Goal: Check status: Check status

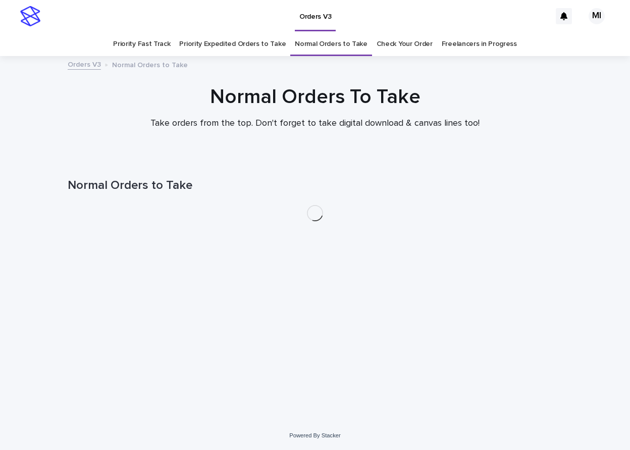
click at [395, 46] on link "Check Your Order" at bounding box center [405, 44] width 56 height 24
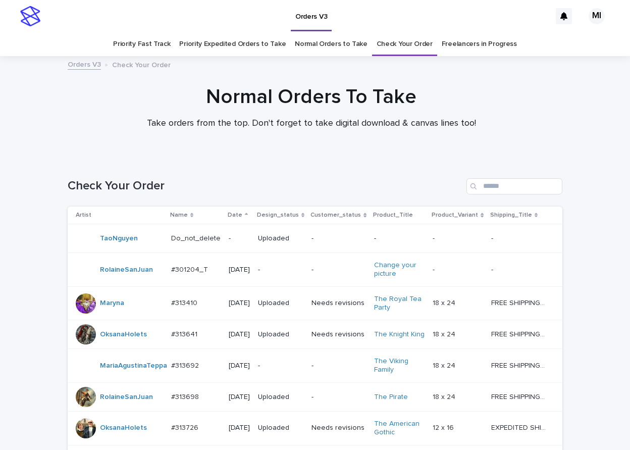
click at [327, 53] on link "Normal Orders to Take" at bounding box center [331, 44] width 73 height 24
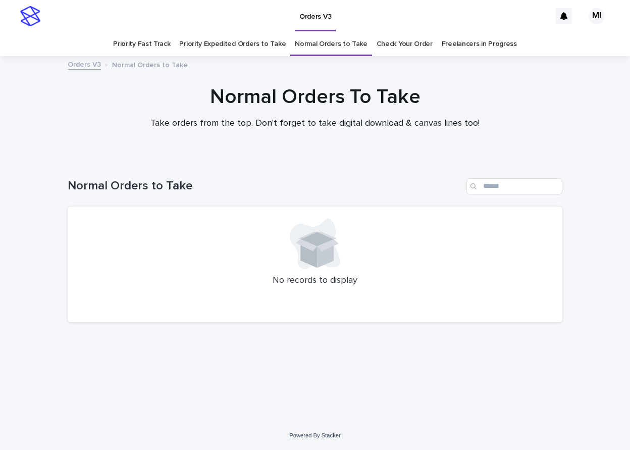
click at [241, 45] on link "Priority Expedited Orders to Take" at bounding box center [232, 44] width 107 height 24
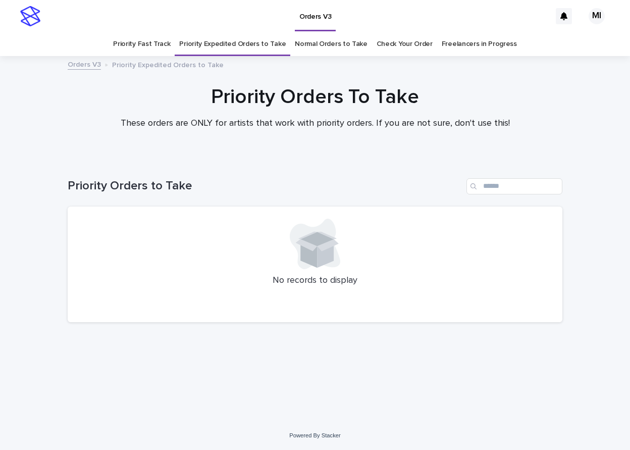
click at [161, 45] on link "Priority Fast Track" at bounding box center [141, 44] width 57 height 24
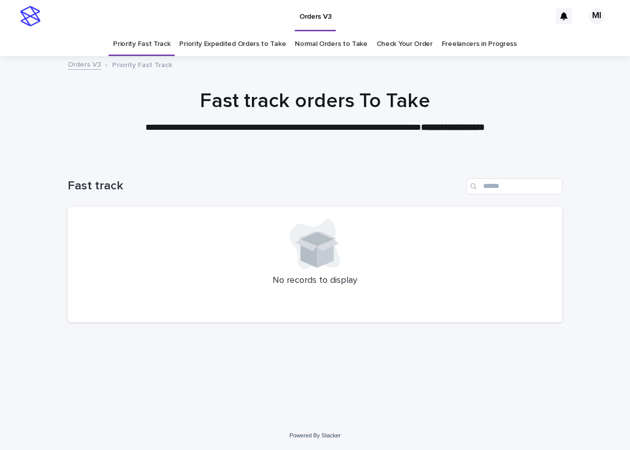
click at [225, 52] on link "Priority Expedited Orders to Take" at bounding box center [232, 44] width 107 height 24
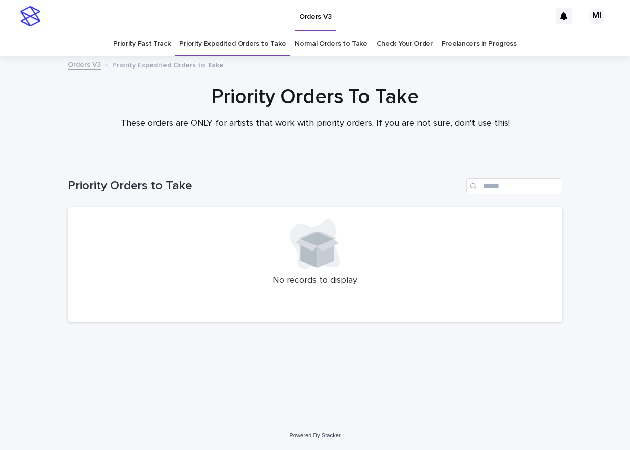
click at [319, 44] on link "Normal Orders to Take" at bounding box center [331, 44] width 73 height 24
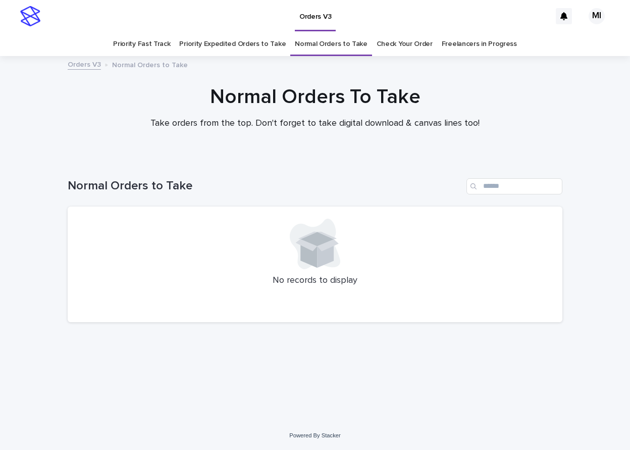
click at [398, 44] on link "Check Your Order" at bounding box center [405, 44] width 56 height 24
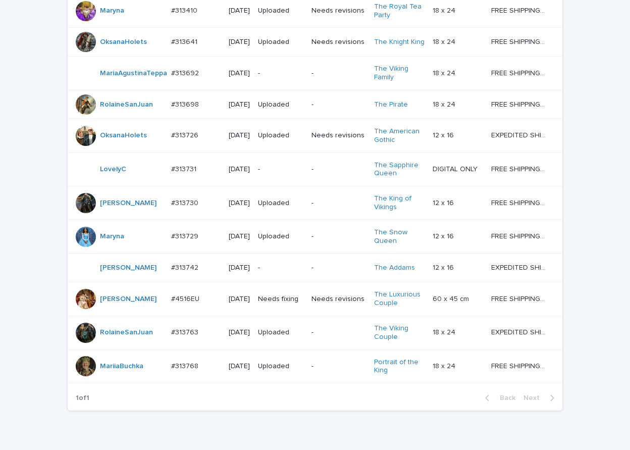
scroll to position [303, 0]
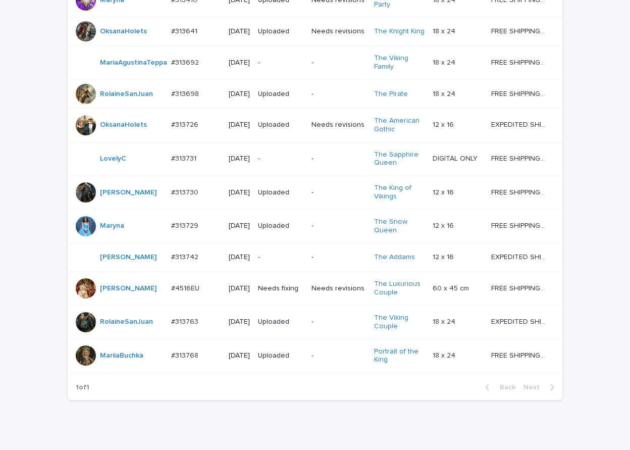
click at [313, 230] on p "-" at bounding box center [339, 226] width 54 height 9
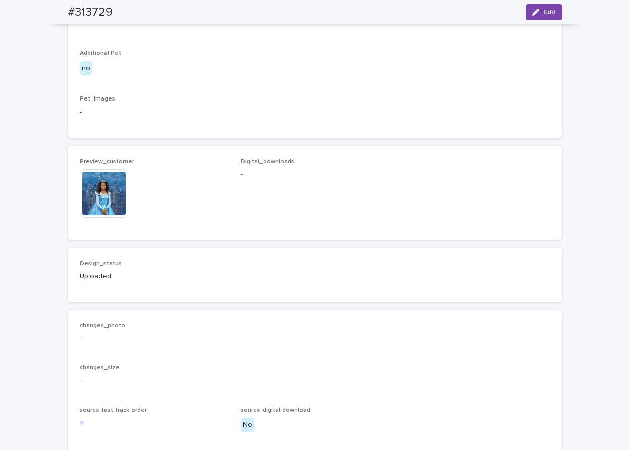
scroll to position [556, 0]
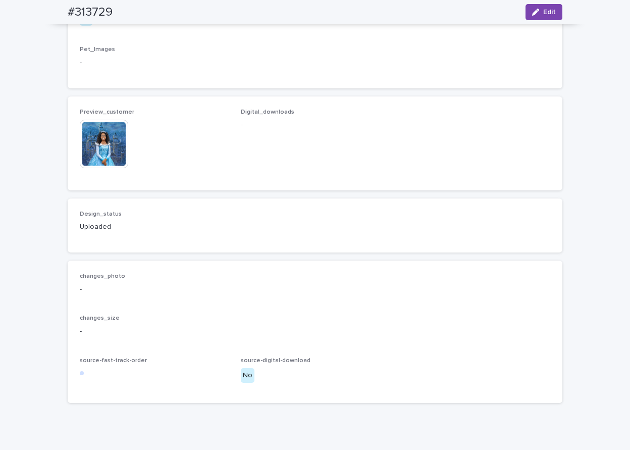
click at [107, 168] on img at bounding box center [104, 144] width 48 height 48
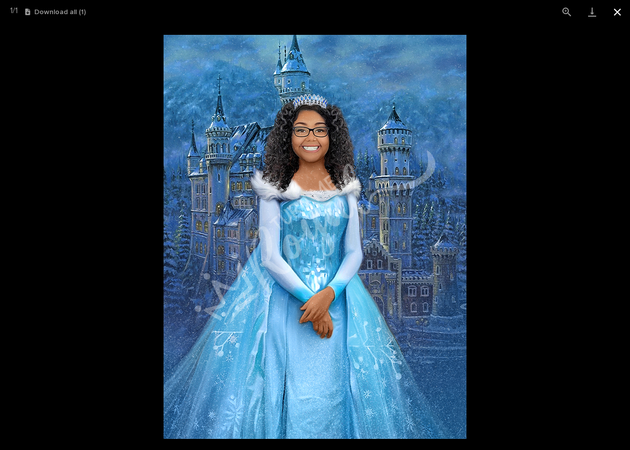
click at [616, 15] on button "Close gallery" at bounding box center [617, 12] width 25 height 24
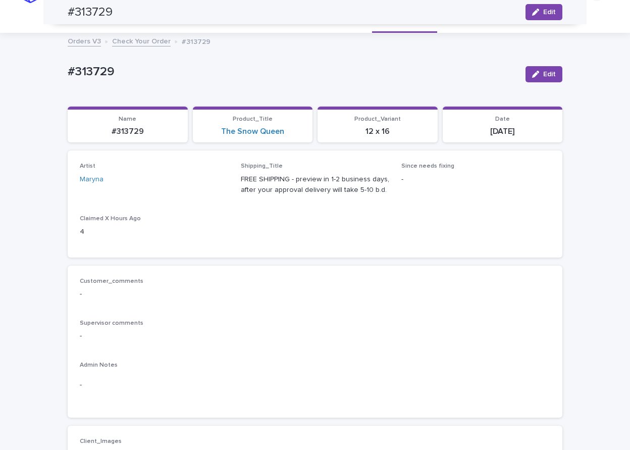
scroll to position [0, 0]
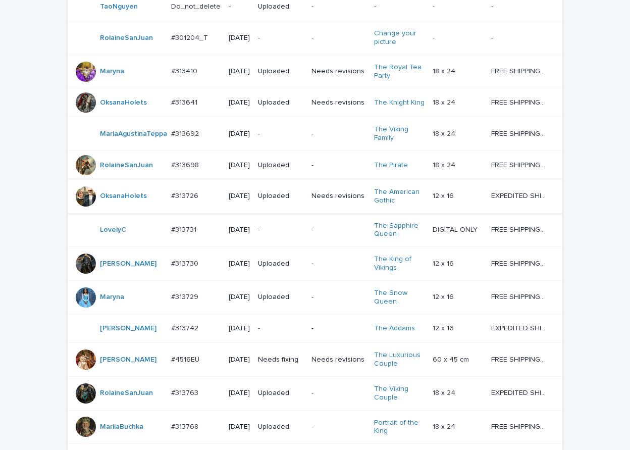
scroll to position [285, 0]
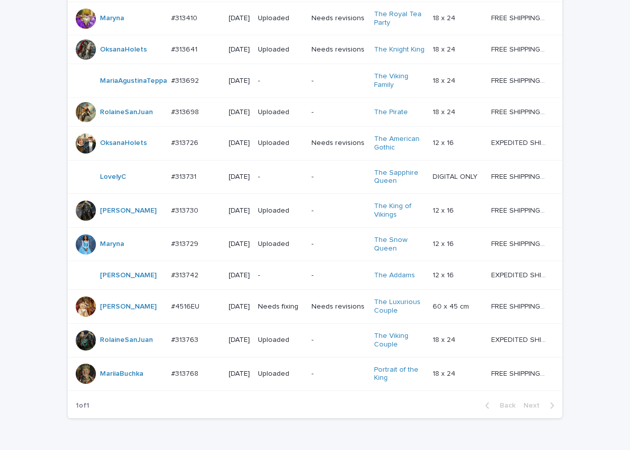
click at [316, 219] on div "-" at bounding box center [339, 211] width 54 height 17
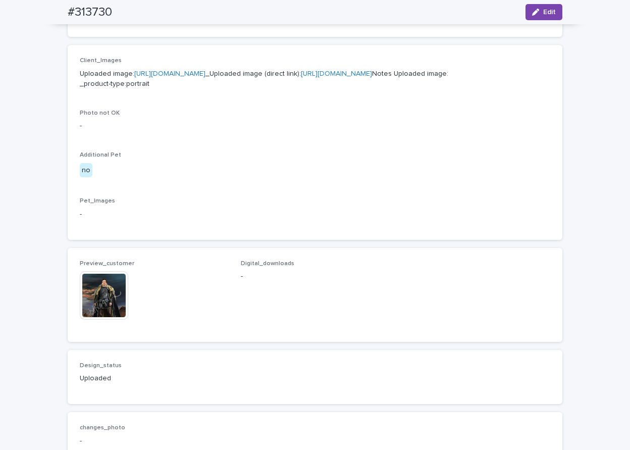
scroll to position [505, 0]
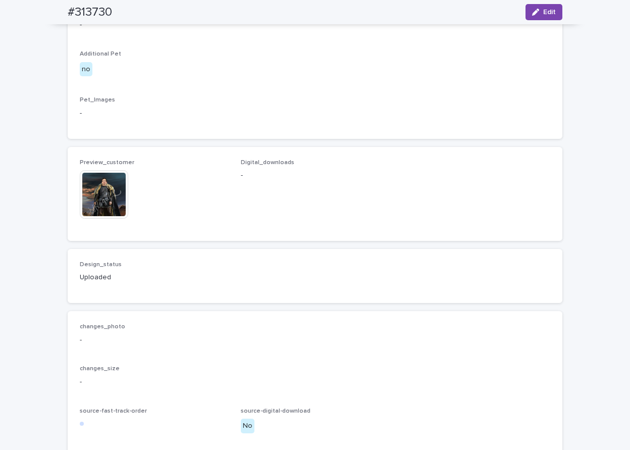
click at [100, 219] on img at bounding box center [104, 194] width 48 height 48
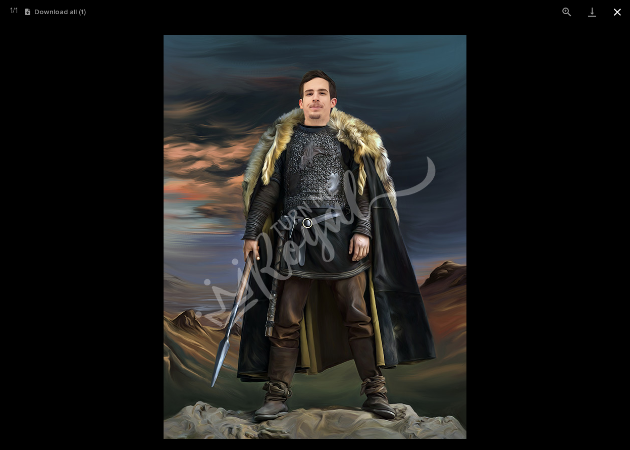
click at [616, 15] on button "Close gallery" at bounding box center [617, 12] width 25 height 24
